Goal: Transaction & Acquisition: Purchase product/service

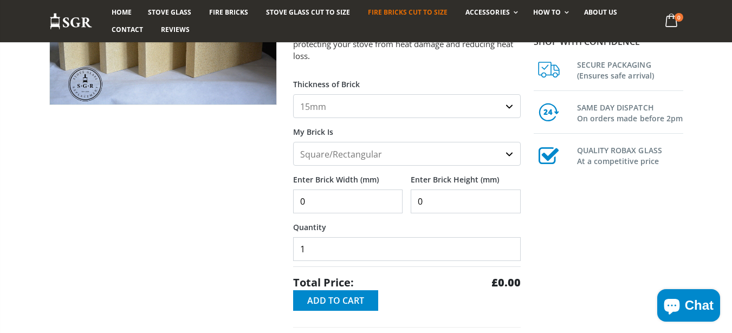
scroll to position [195, 0]
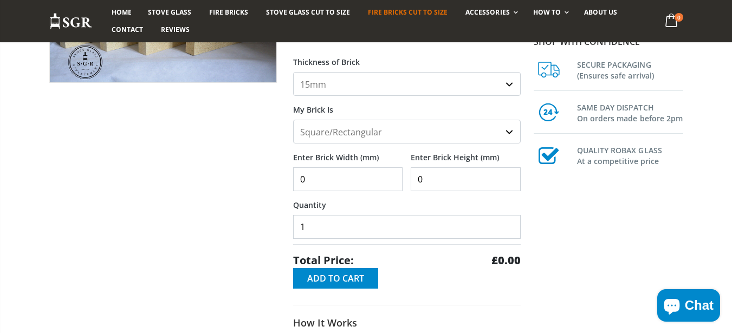
click at [327, 187] on input "0" at bounding box center [348, 179] width 110 height 24
type input "250"
type input "300"
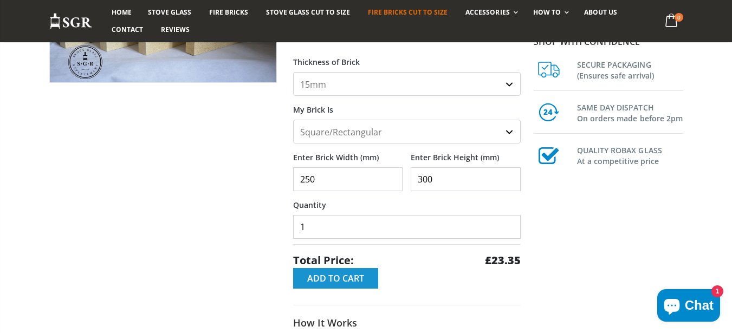
click at [314, 278] on span "Add to Cart" at bounding box center [335, 279] width 57 height 12
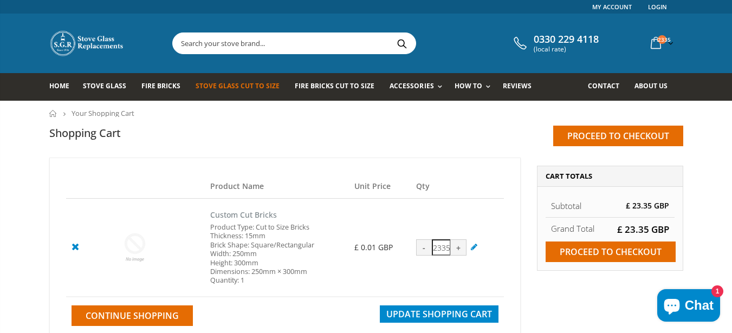
click at [211, 95] on link "Stove Glass Cut To Size" at bounding box center [242, 87] width 92 height 28
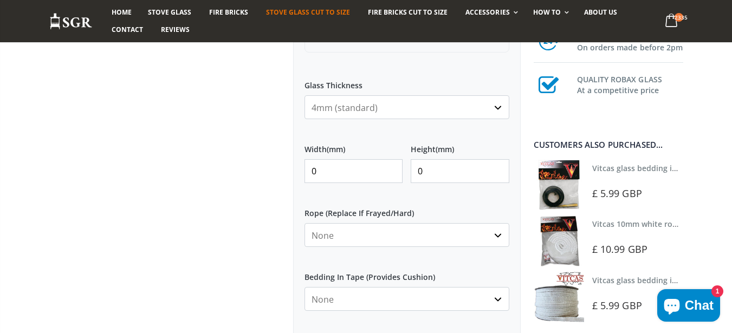
scroll to position [520, 0]
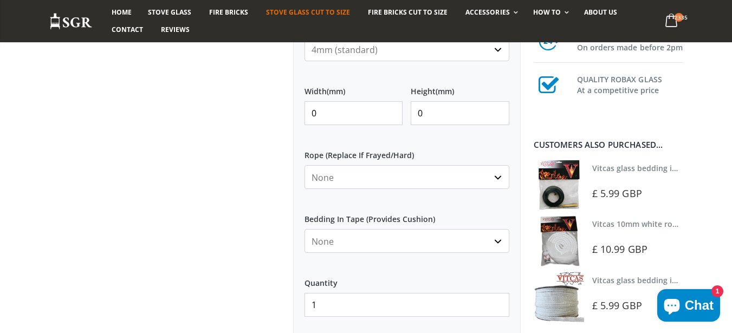
click at [349, 115] on input "0" at bounding box center [354, 113] width 99 height 24
drag, startPoint x: 349, startPoint y: 115, endPoint x: 312, endPoint y: 104, distance: 39.1
click at [347, 112] on input "0" at bounding box center [354, 113] width 99 height 24
type input "250"
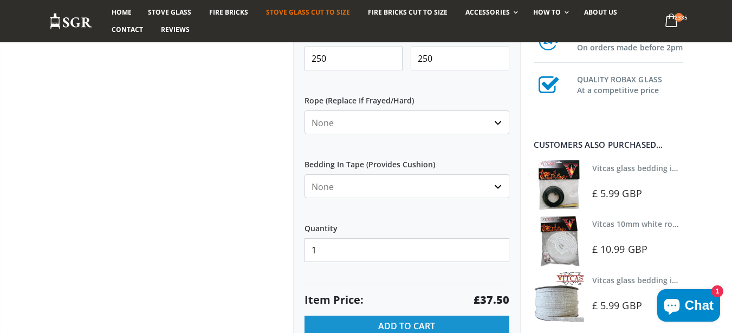
scroll to position [650, 0]
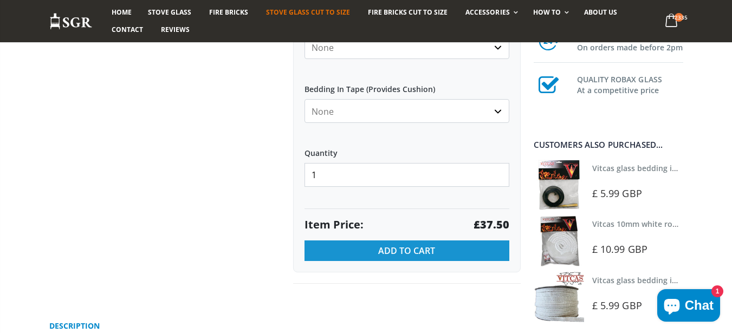
type input "250"
click at [351, 246] on button "Add to Cart" at bounding box center [407, 251] width 205 height 21
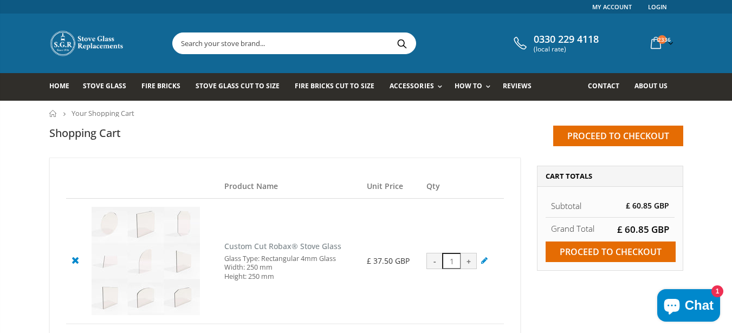
click at [10, 125] on nav "Home Your Shopping Cart" at bounding box center [366, 113] width 732 height 25
